Goal: Navigation & Orientation: Understand site structure

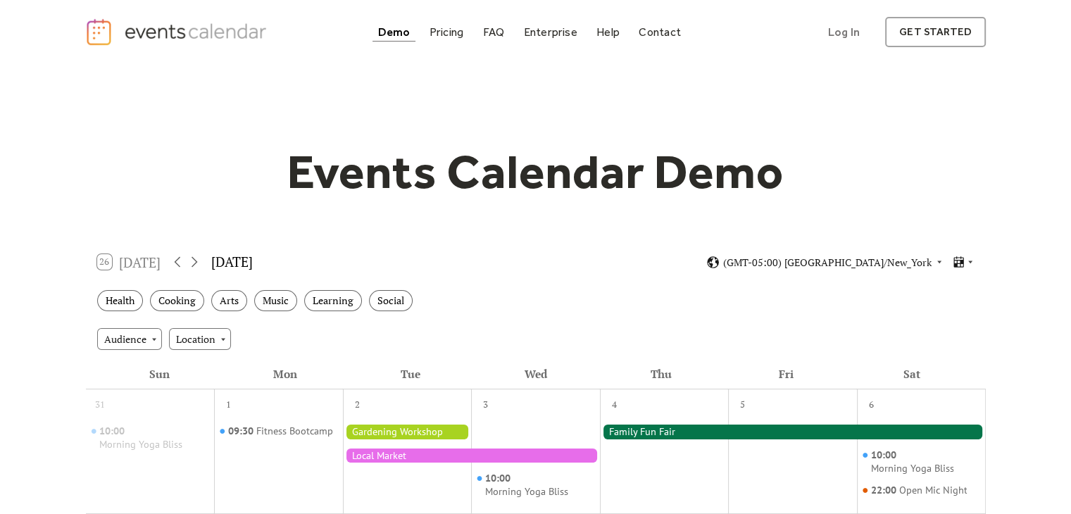
drag, startPoint x: 84, startPoint y: 247, endPoint x: 308, endPoint y: 248, distance: 223.1
click at [341, 259] on div "26 [DATE] [DATE] (GMT-05:00) [GEOGRAPHIC_DATA]/New_York" at bounding box center [536, 262] width 900 height 37
drag, startPoint x: 341, startPoint y: 259, endPoint x: 79, endPoint y: 254, distance: 261.9
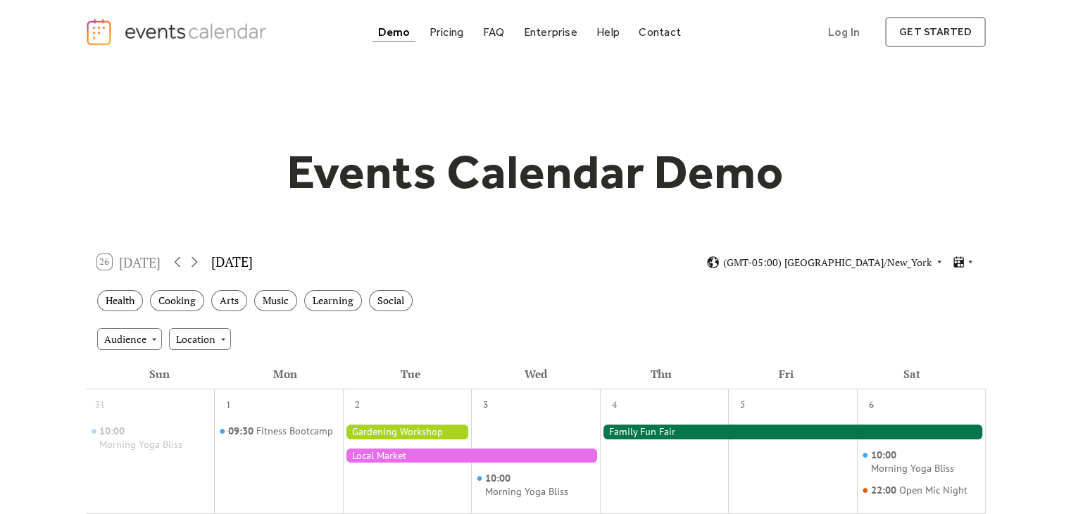
click at [963, 265] on icon at bounding box center [958, 262] width 13 height 13
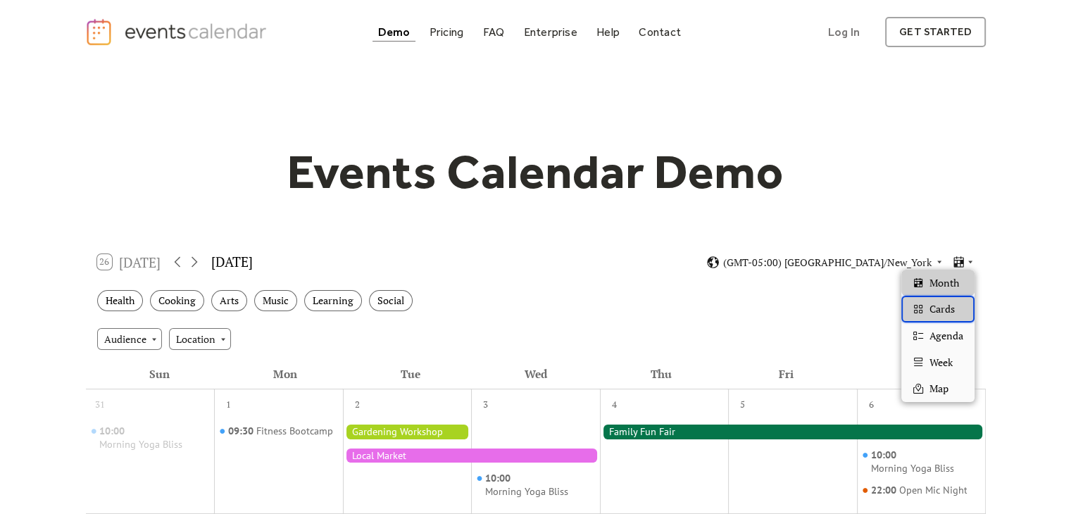
click at [951, 313] on span "Cards" at bounding box center [941, 308] width 25 height 15
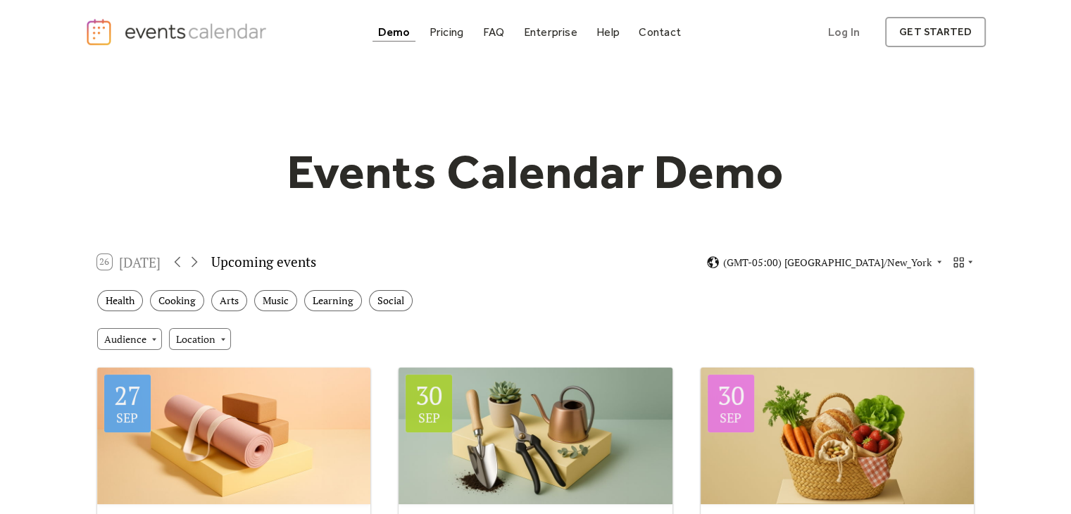
click at [963, 269] on div "26 [DATE] Upcoming events (GMT-05:00) [GEOGRAPHIC_DATA]/New_York" at bounding box center [536, 262] width 900 height 37
click at [962, 260] on icon at bounding box center [959, 262] width 10 height 10
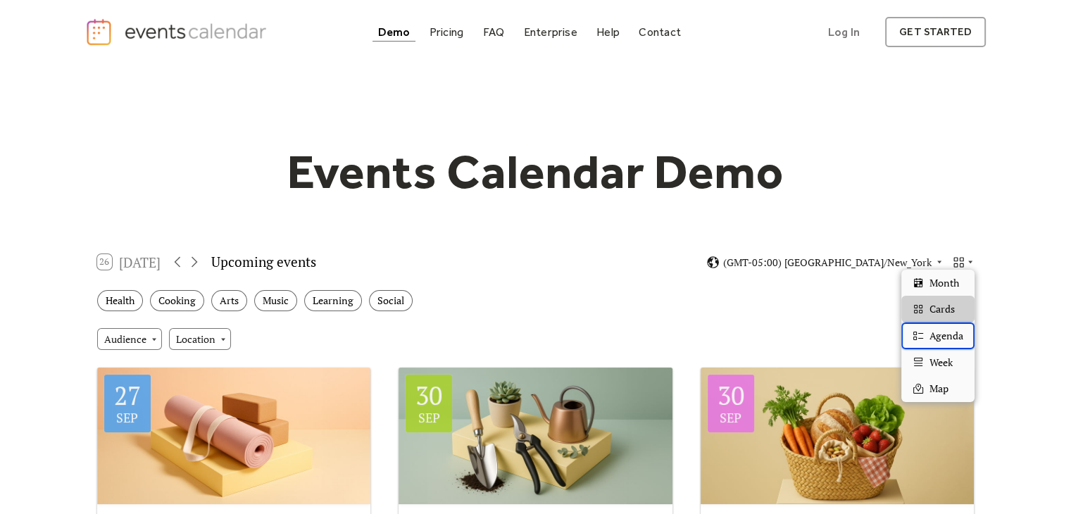
click at [952, 332] on span "Agenda" at bounding box center [946, 335] width 34 height 15
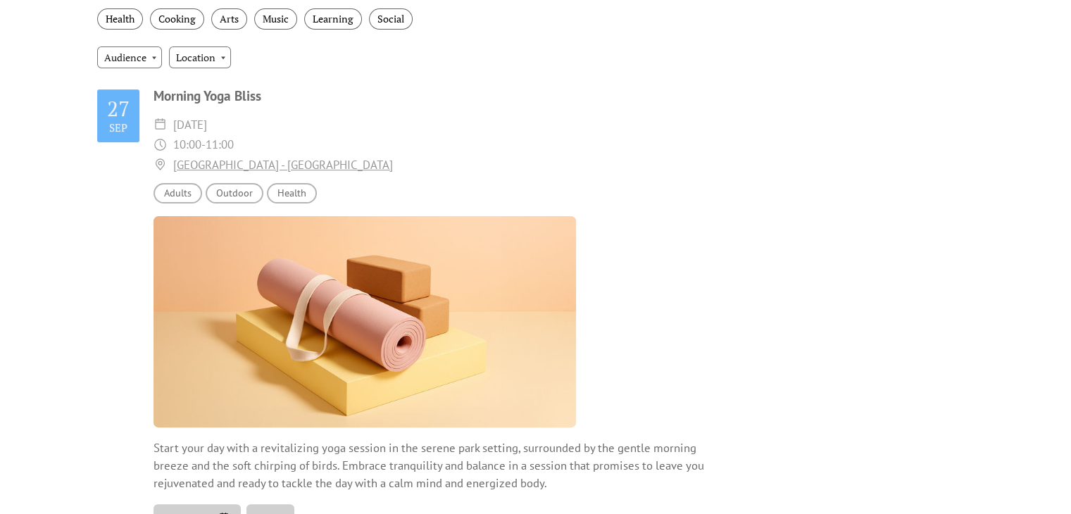
scroll to position [70, 0]
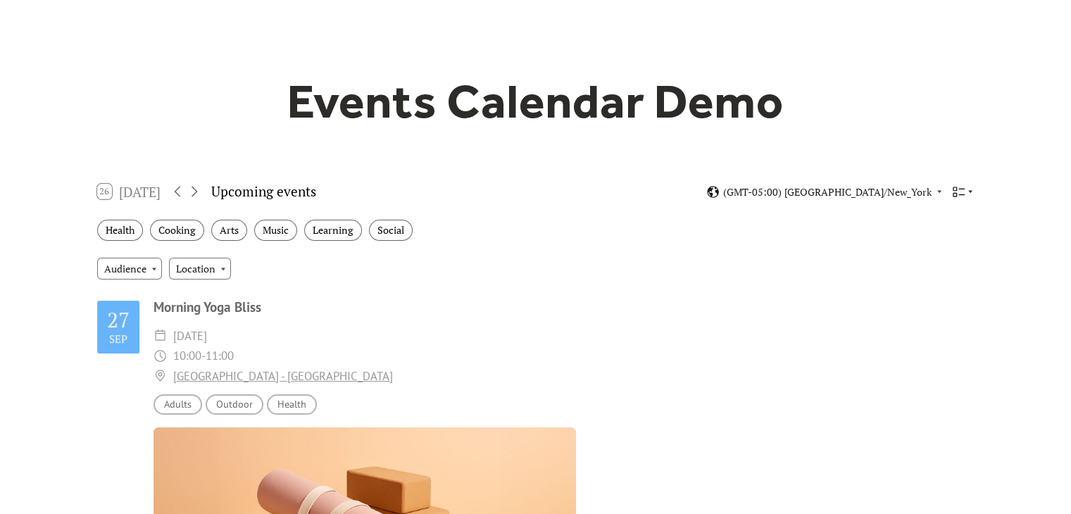
click at [966, 189] on icon at bounding box center [970, 191] width 8 height 8
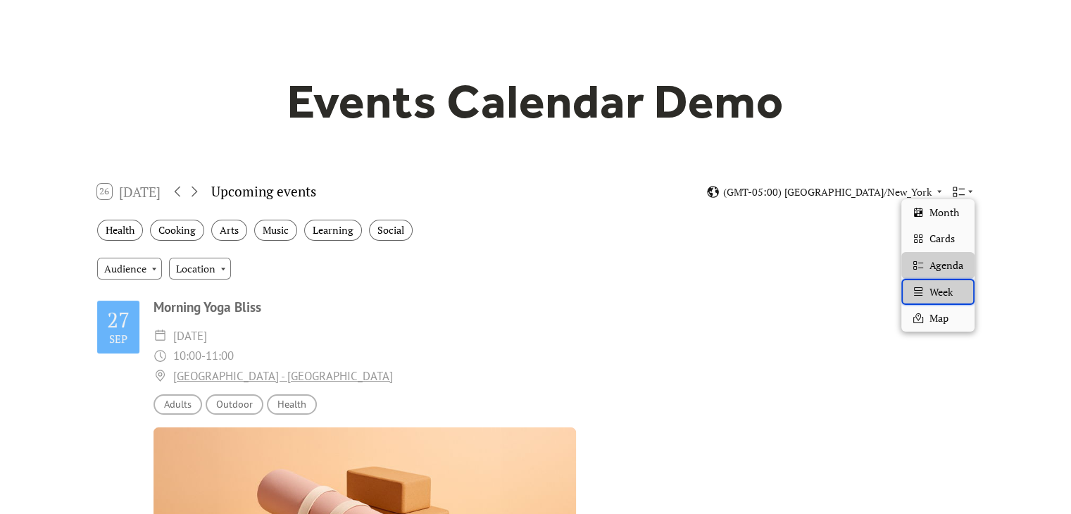
click at [959, 279] on div "Week" at bounding box center [937, 292] width 73 height 27
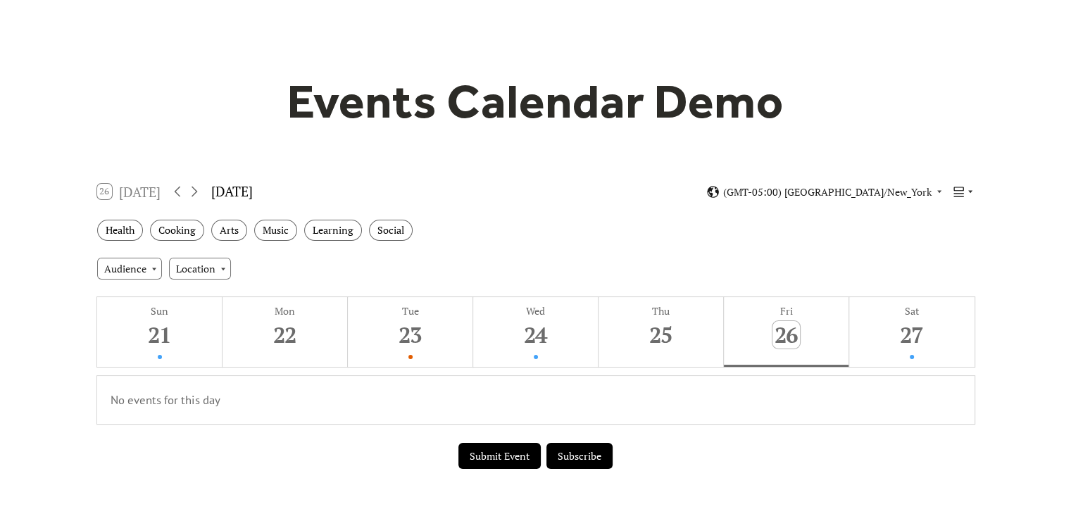
click at [959, 192] on icon at bounding box center [959, 192] width 10 height 10
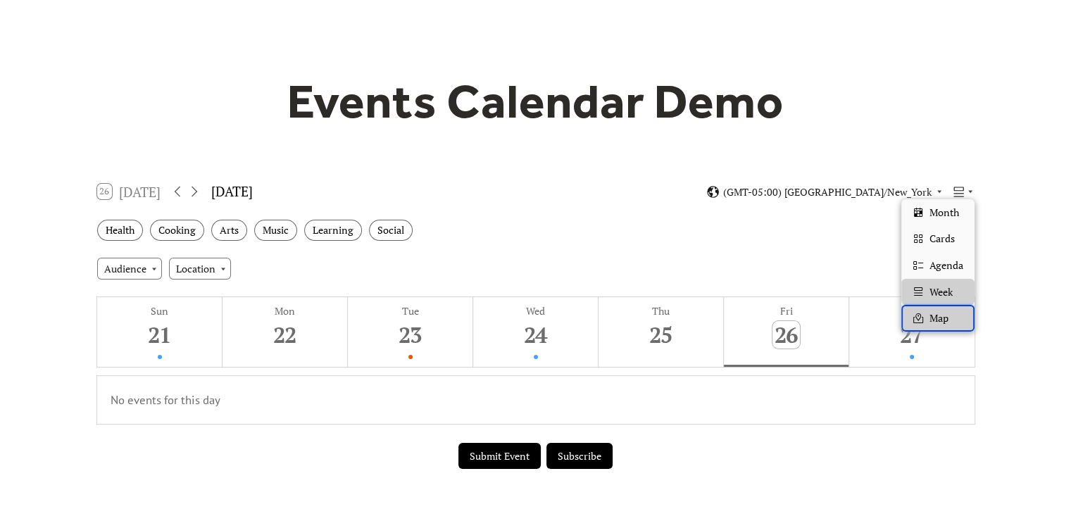
click at [942, 327] on div "Map" at bounding box center [937, 318] width 73 height 27
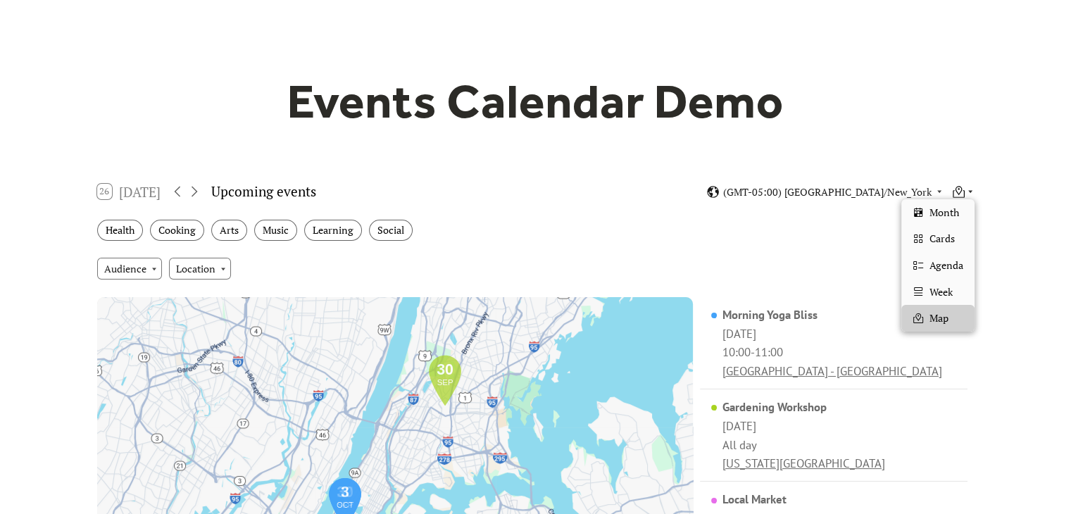
click at [957, 191] on icon at bounding box center [958, 190] width 7 height 9
click at [951, 237] on span "Cards" at bounding box center [941, 238] width 25 height 15
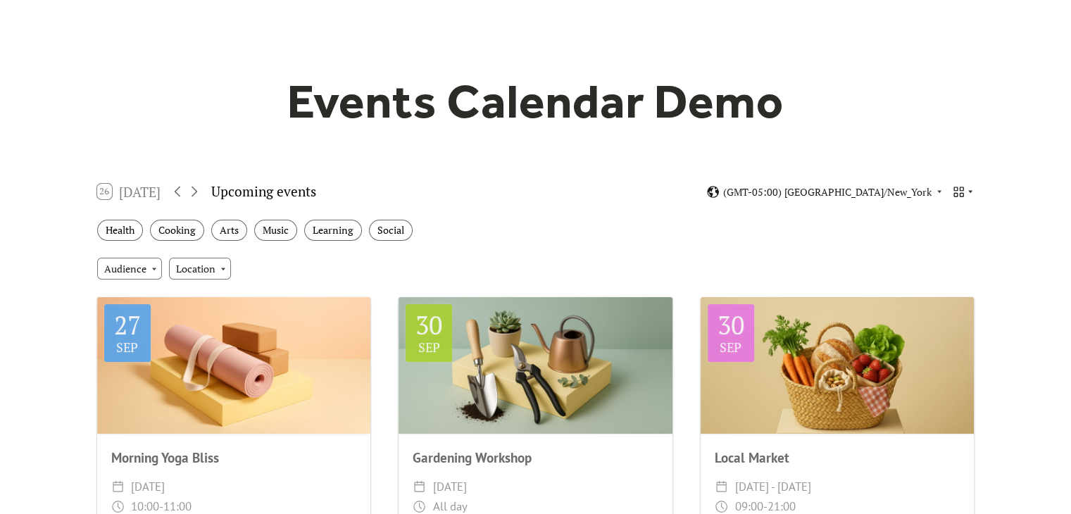
click at [957, 185] on icon at bounding box center [958, 191] width 13 height 13
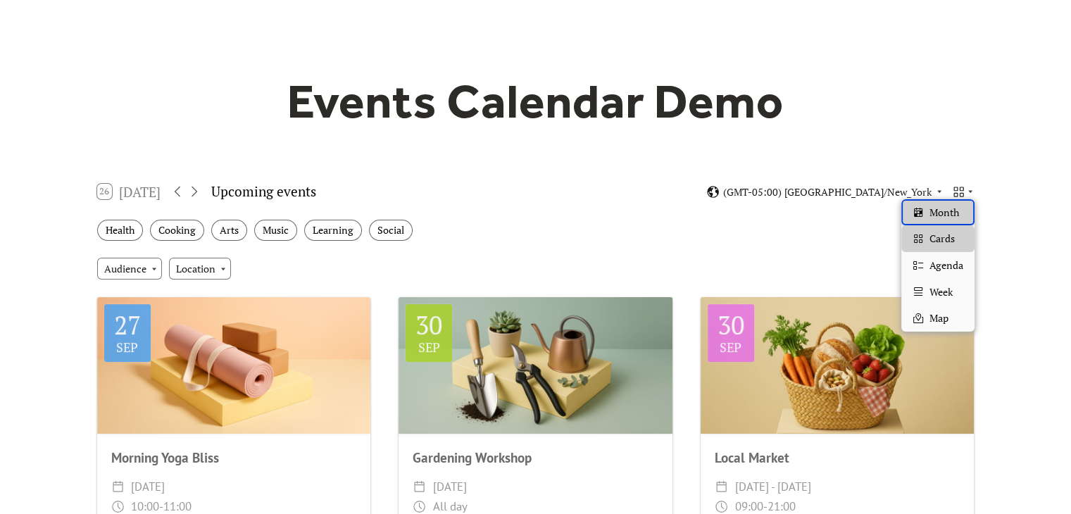
click at [959, 216] on span "Month" at bounding box center [944, 212] width 30 height 15
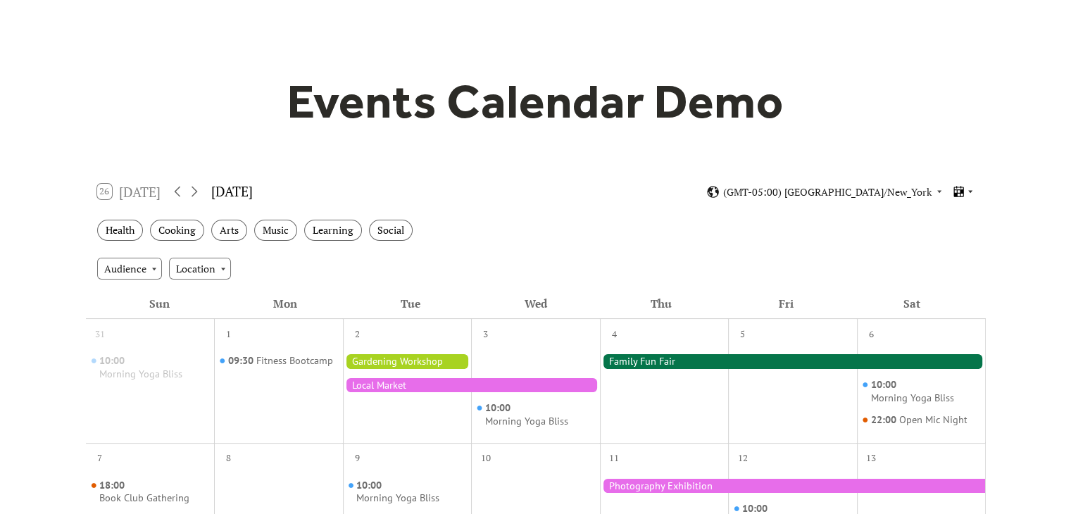
click at [969, 191] on icon at bounding box center [970, 192] width 4 height 3
click at [963, 195] on icon at bounding box center [959, 191] width 10 height 11
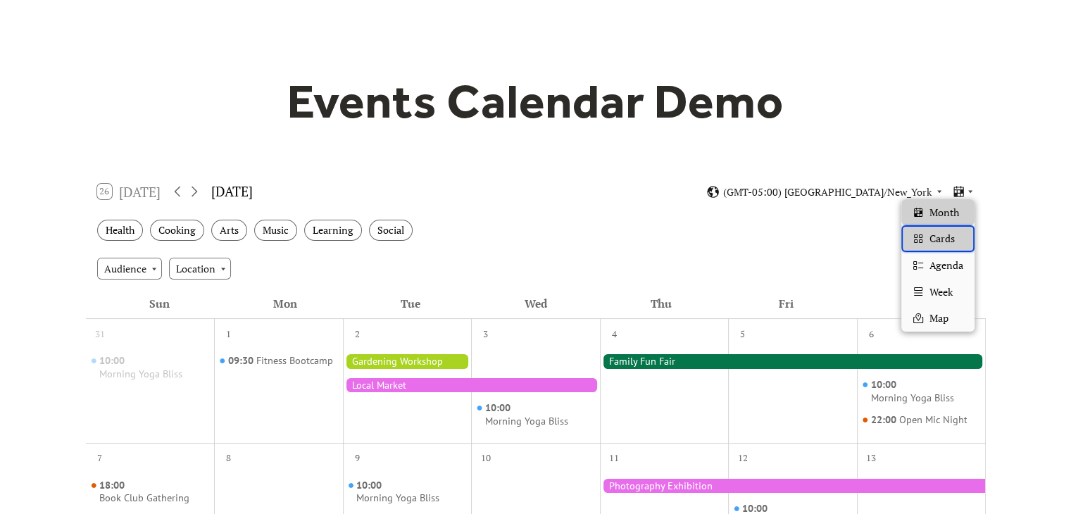
click at [962, 241] on div "Cards" at bounding box center [937, 238] width 73 height 27
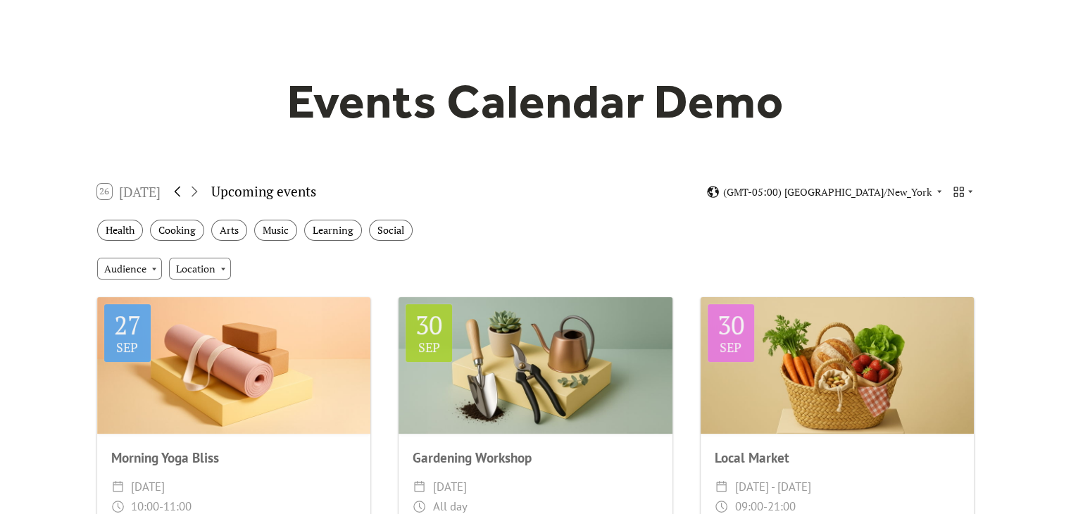
click at [179, 194] on icon at bounding box center [178, 192] width 6 height 11
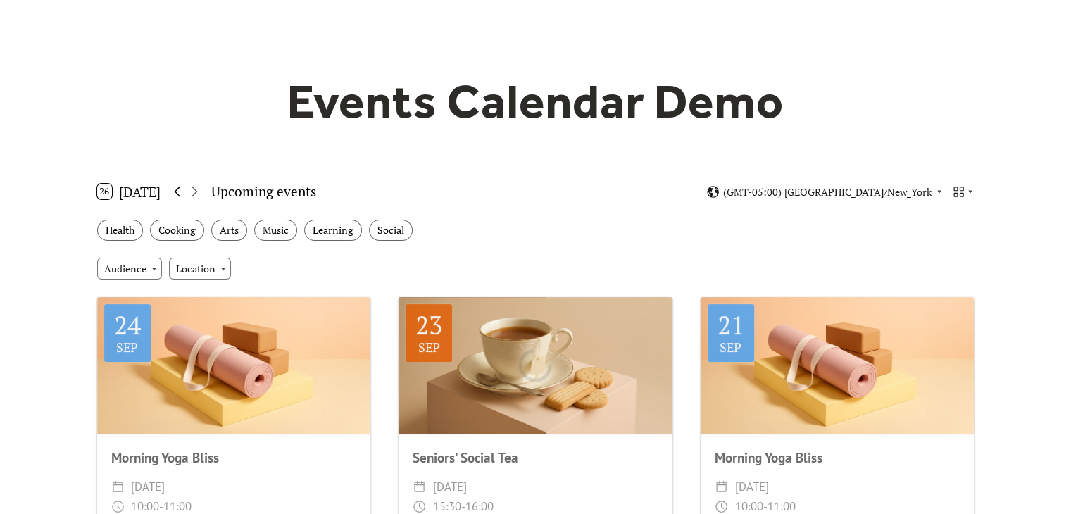
click at [179, 194] on icon at bounding box center [178, 192] width 6 height 11
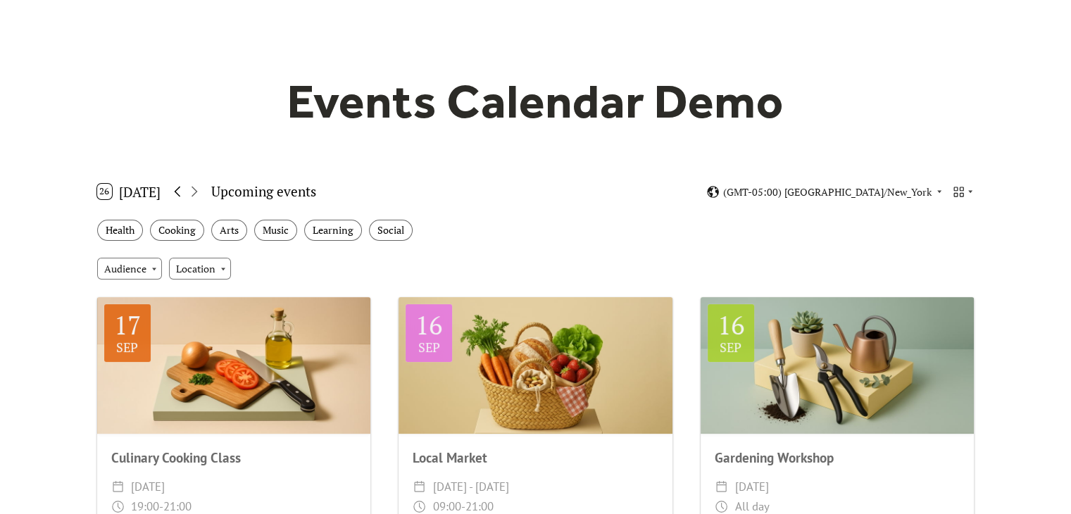
click at [179, 194] on icon at bounding box center [178, 192] width 6 height 11
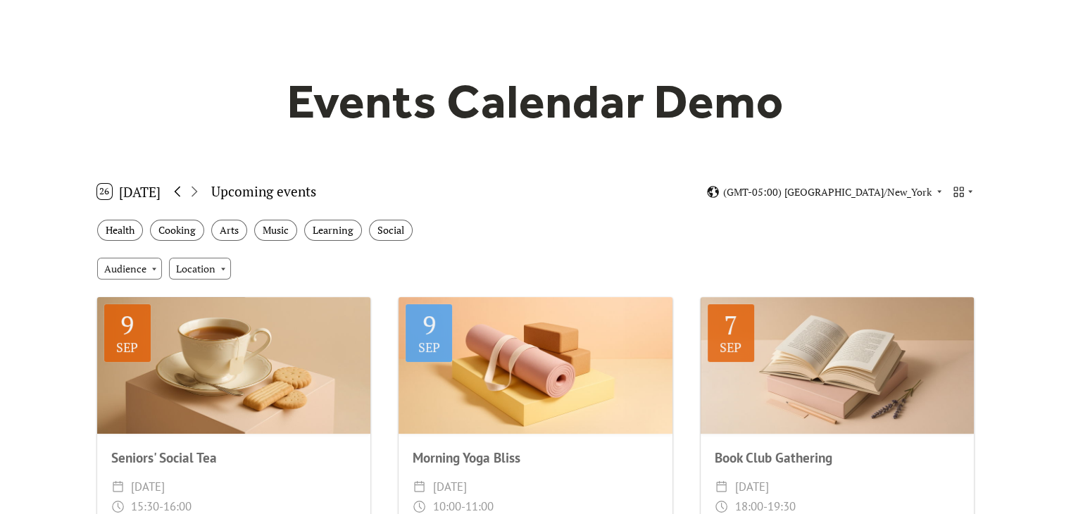
click at [179, 194] on icon at bounding box center [178, 192] width 6 height 11
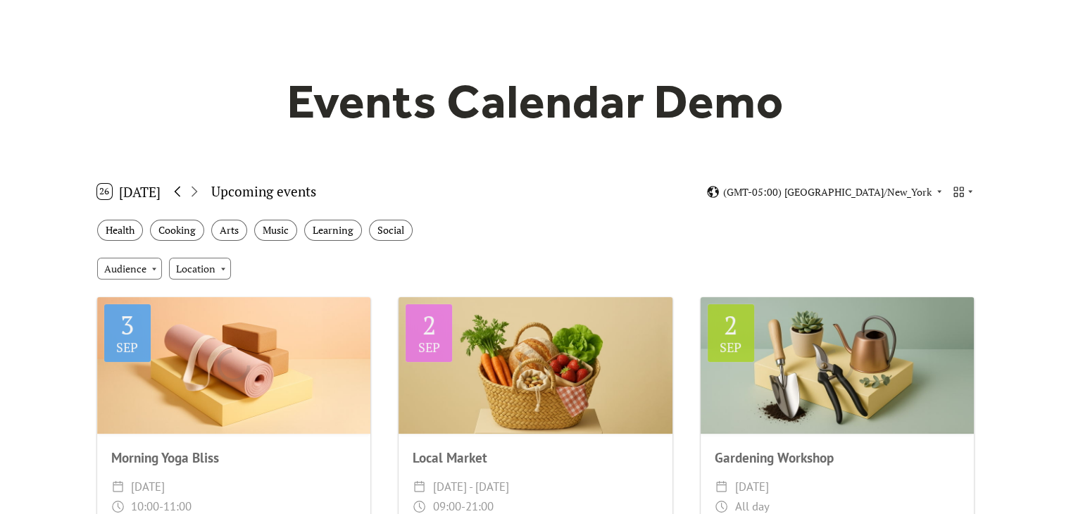
click at [179, 194] on icon at bounding box center [178, 192] width 6 height 11
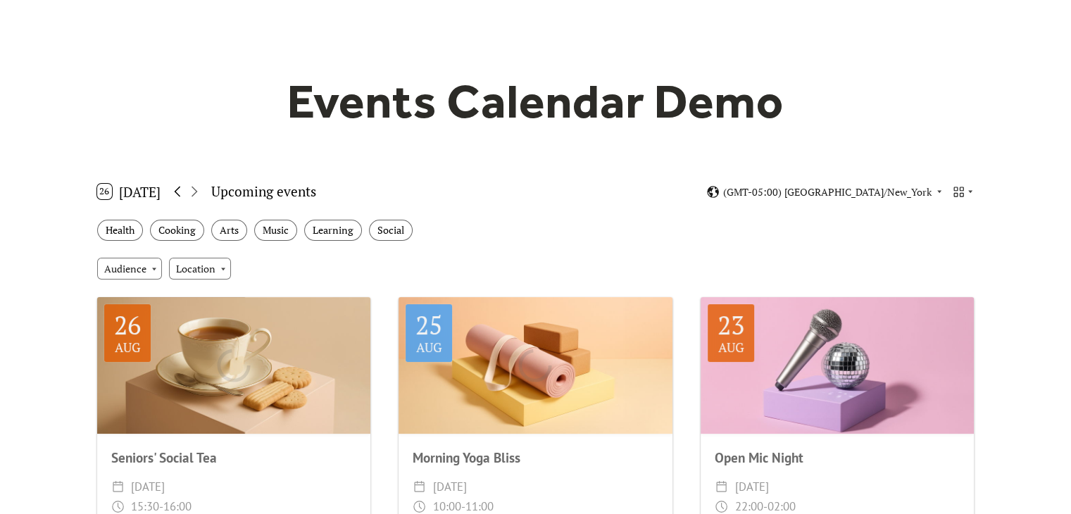
click at [179, 193] on icon at bounding box center [178, 192] width 6 height 11
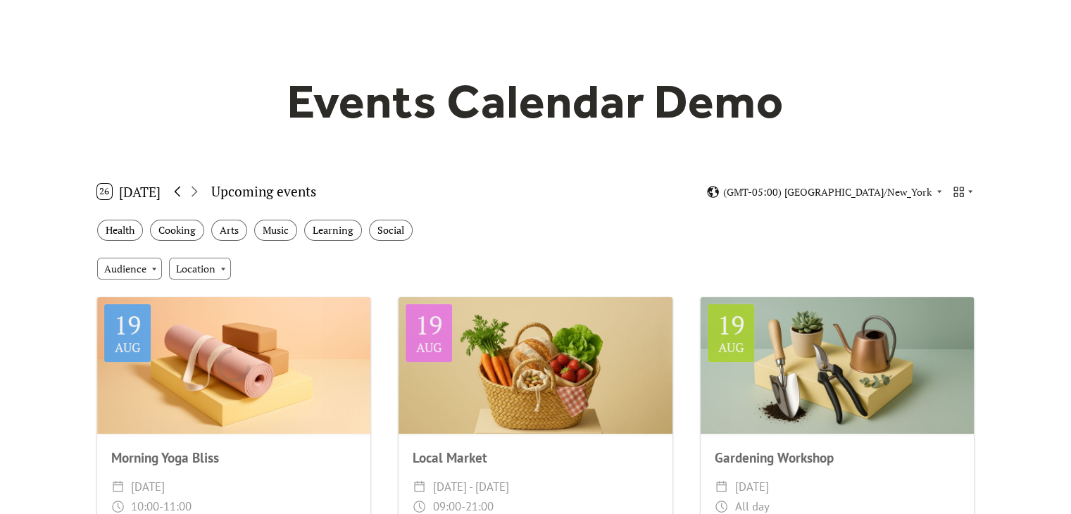
click at [179, 193] on icon at bounding box center [178, 192] width 6 height 11
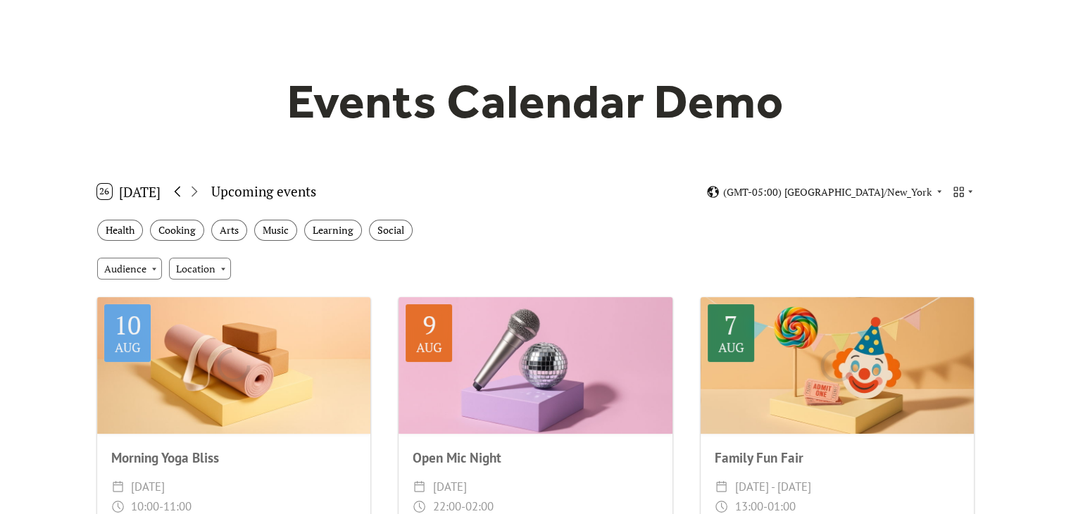
click at [179, 193] on icon at bounding box center [178, 192] width 6 height 11
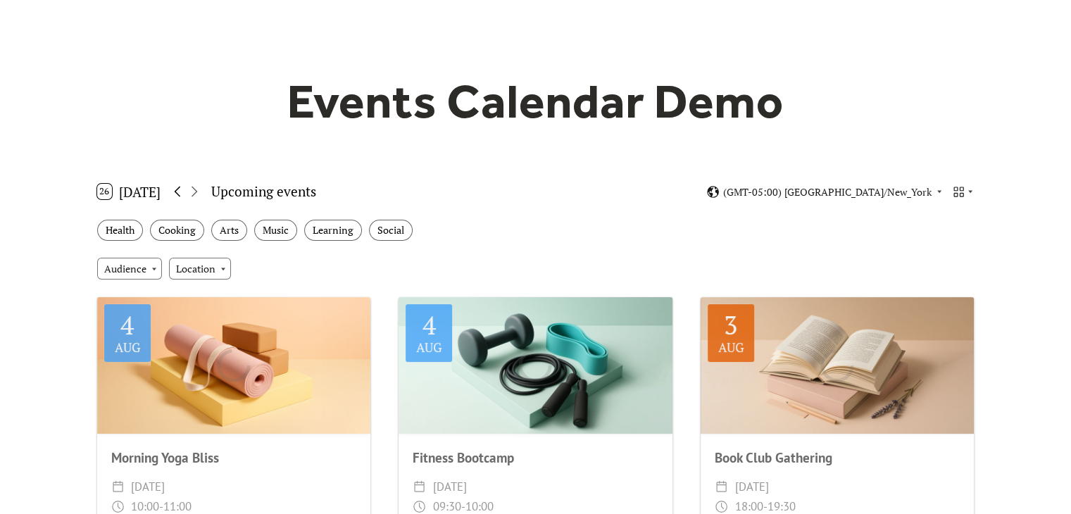
click at [179, 193] on icon at bounding box center [178, 192] width 6 height 11
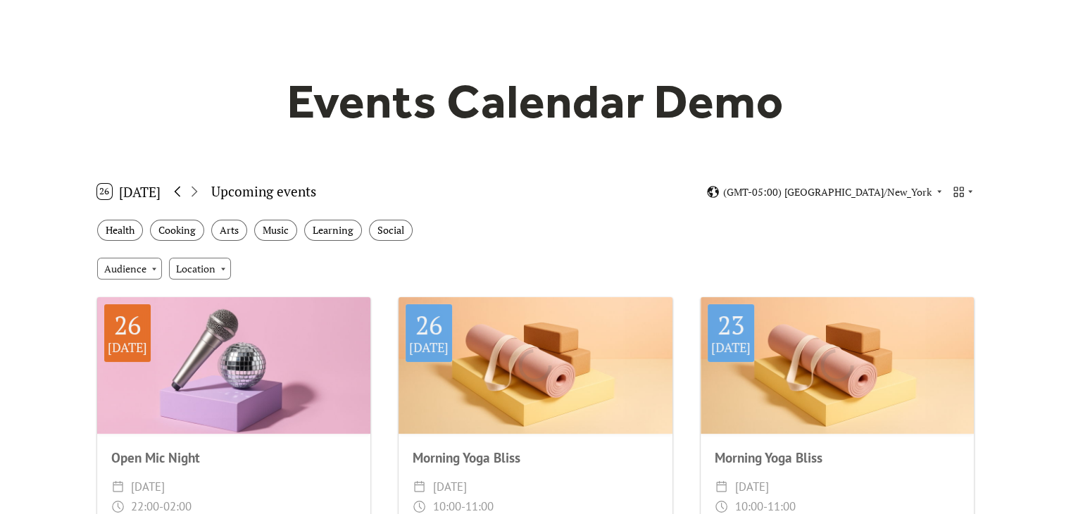
click at [179, 193] on icon at bounding box center [178, 192] width 6 height 11
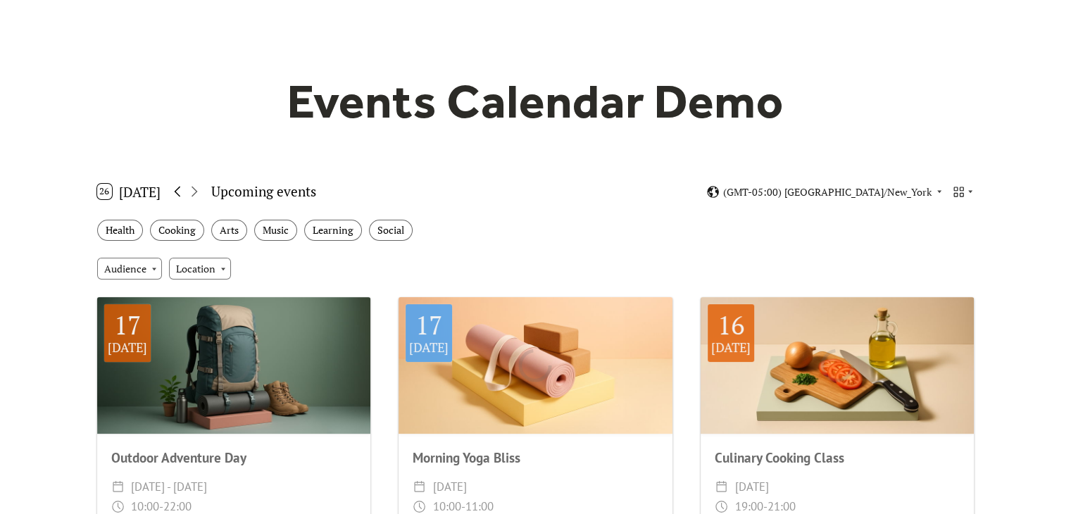
click at [179, 193] on icon at bounding box center [178, 192] width 6 height 11
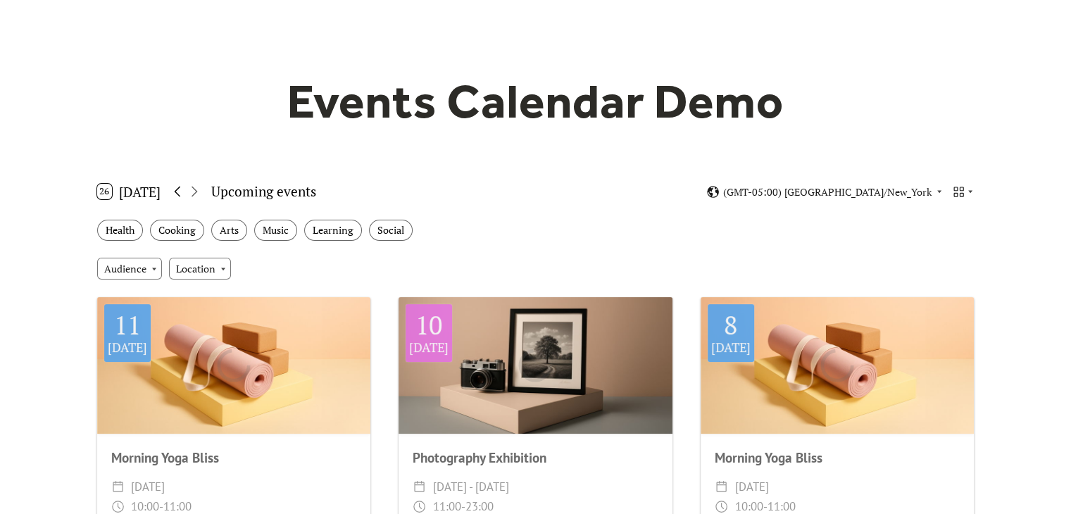
click at [179, 193] on icon at bounding box center [178, 192] width 6 height 11
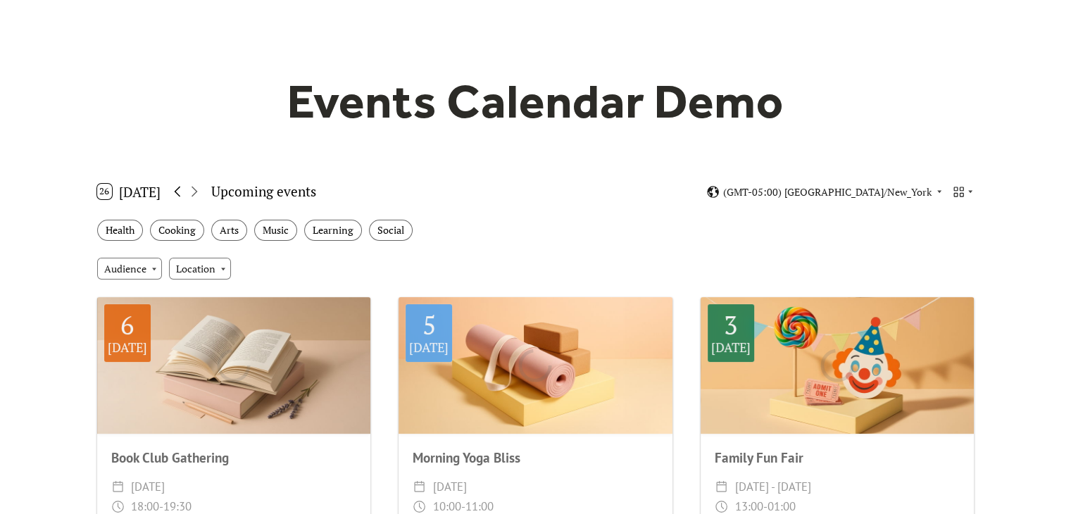
click at [179, 193] on icon at bounding box center [178, 192] width 6 height 11
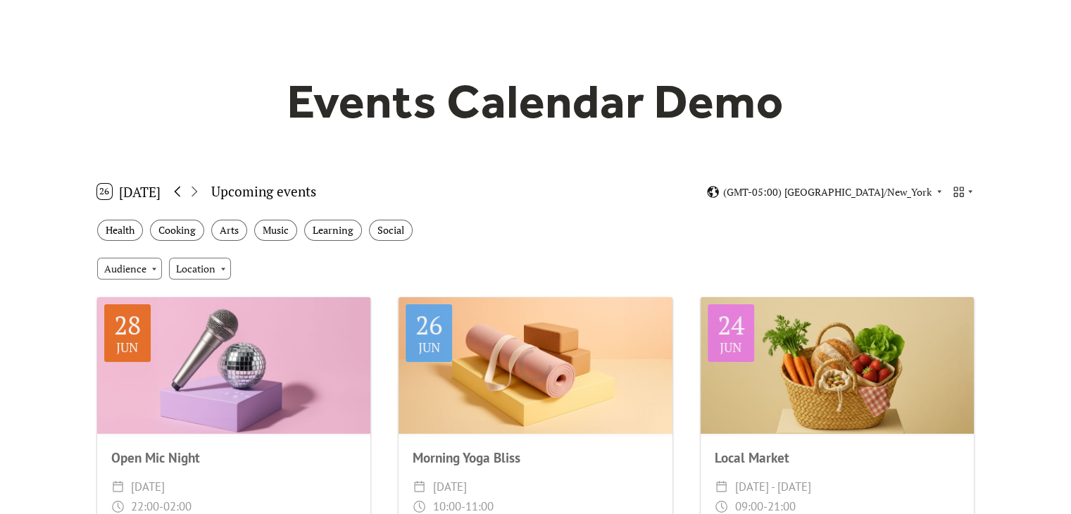
click at [179, 193] on icon at bounding box center [178, 192] width 6 height 11
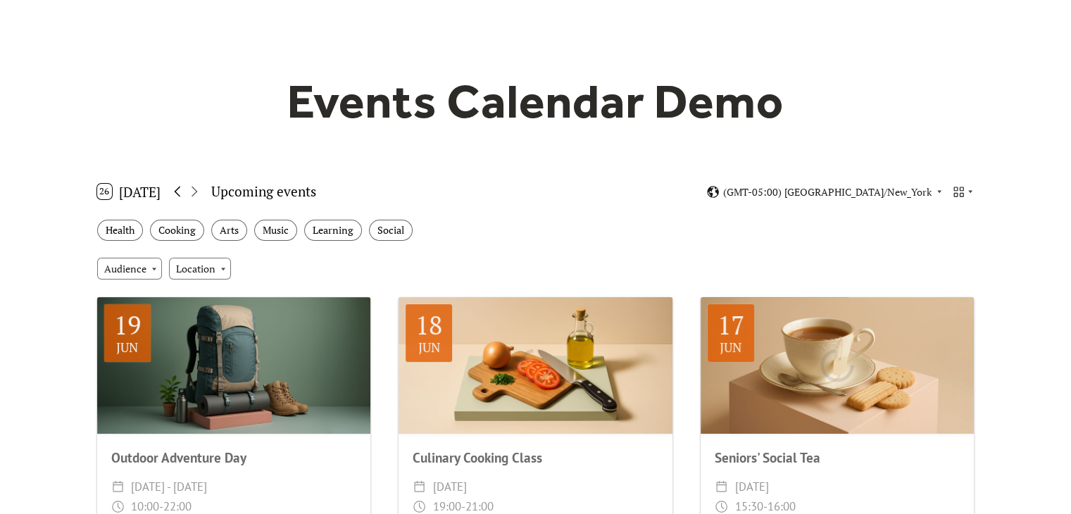
click at [179, 193] on icon at bounding box center [178, 192] width 6 height 11
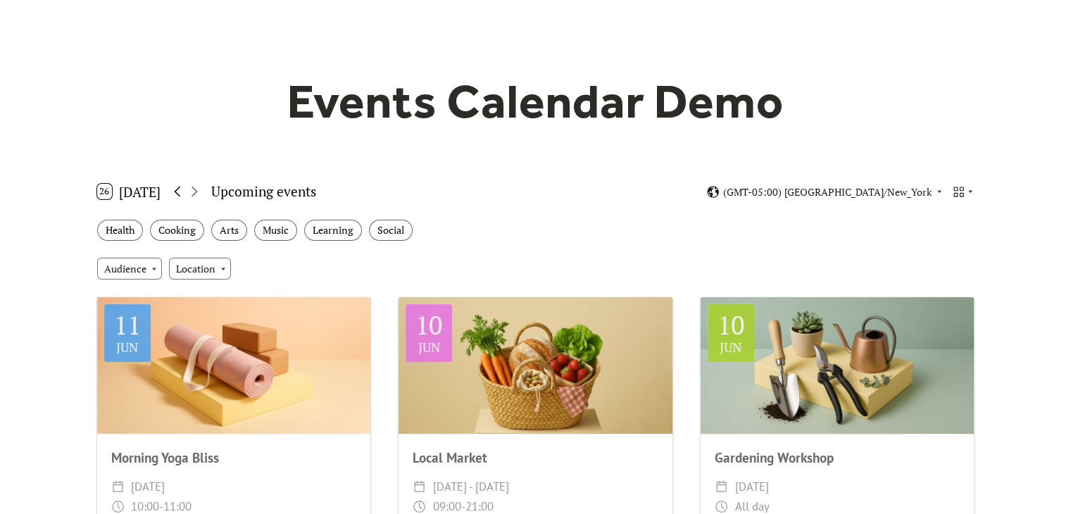
click at [179, 193] on icon at bounding box center [178, 192] width 6 height 11
click at [199, 189] on icon at bounding box center [194, 191] width 17 height 17
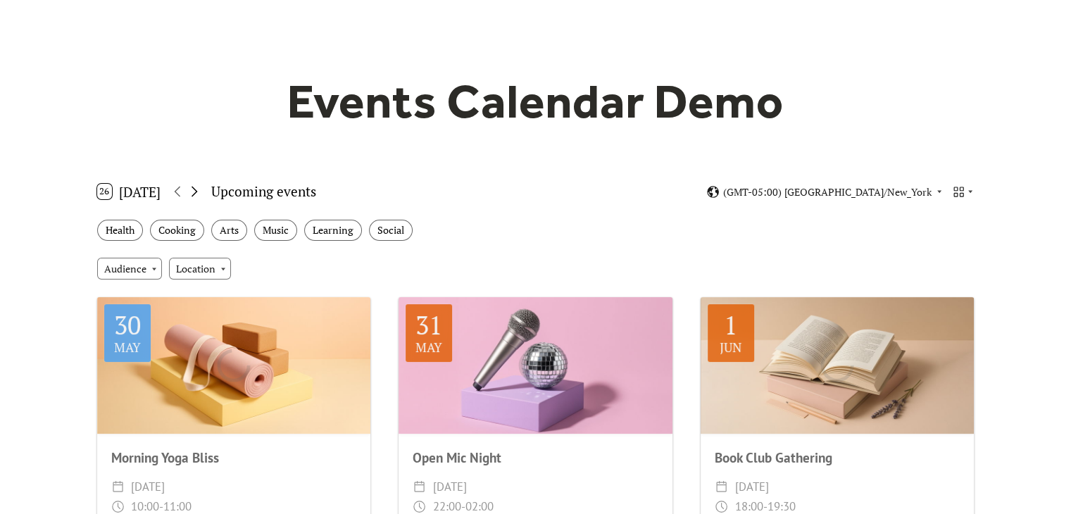
click at [199, 189] on icon at bounding box center [194, 191] width 17 height 17
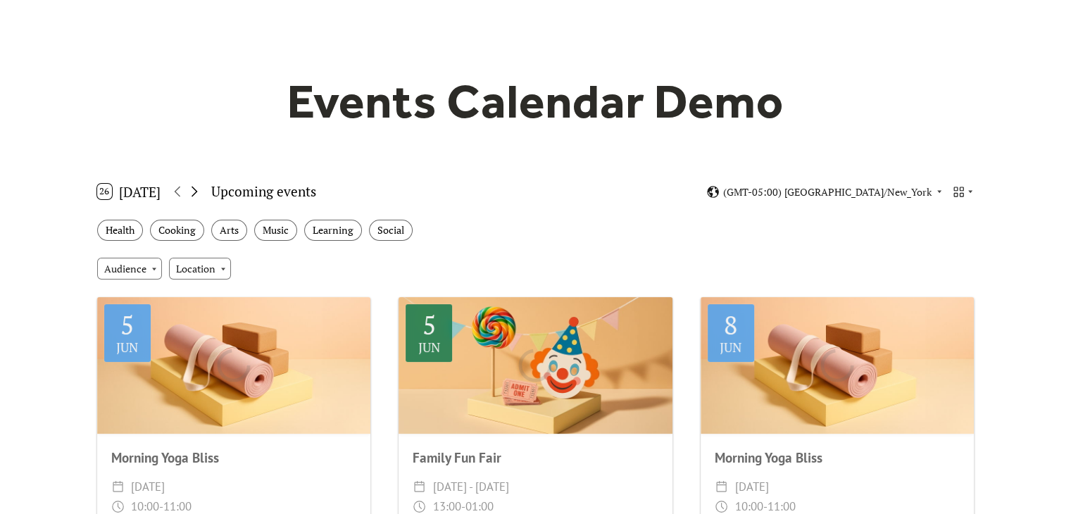
click at [199, 189] on icon at bounding box center [194, 191] width 17 height 17
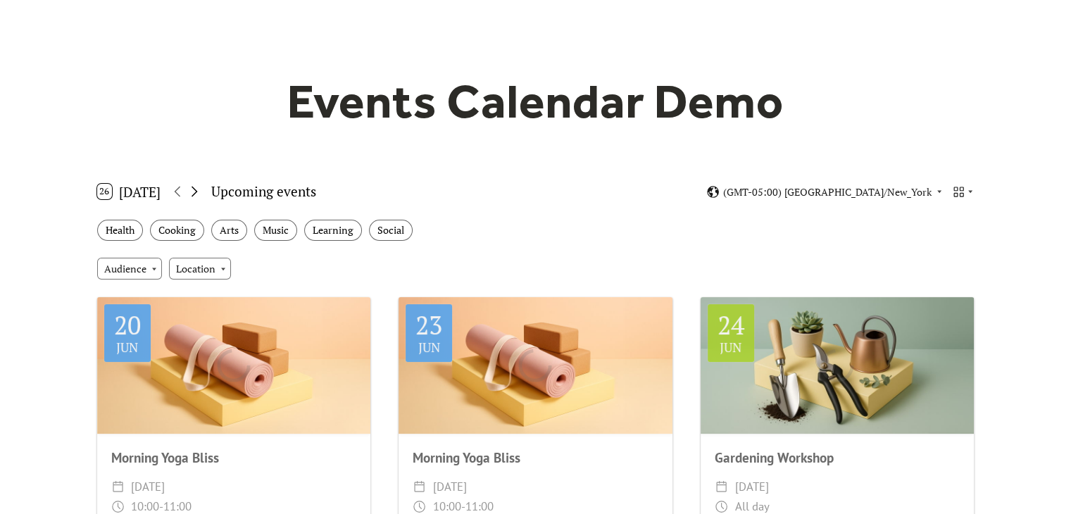
click at [199, 189] on icon at bounding box center [194, 191] width 17 height 17
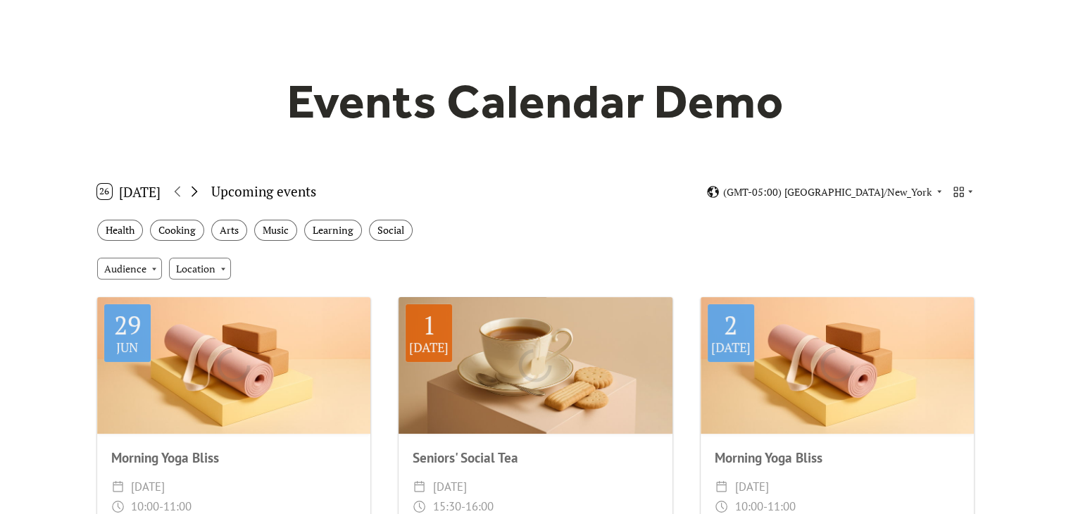
click at [199, 189] on icon at bounding box center [194, 191] width 17 height 17
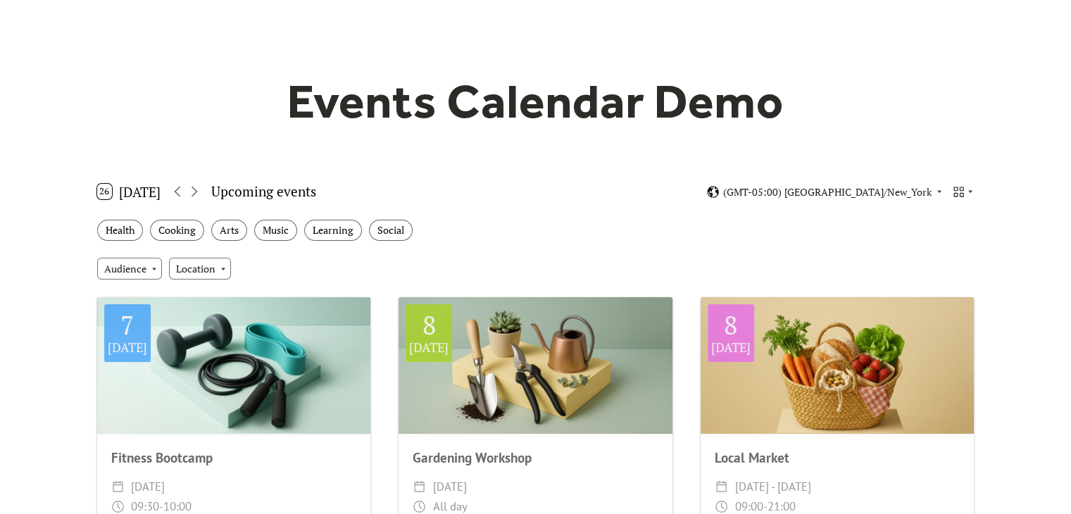
click at [214, 190] on div "Upcoming events" at bounding box center [263, 192] width 105 height 20
click at [132, 197] on button "26 [DATE]" at bounding box center [129, 191] width 74 height 23
